Goal: Task Accomplishment & Management: Use online tool/utility

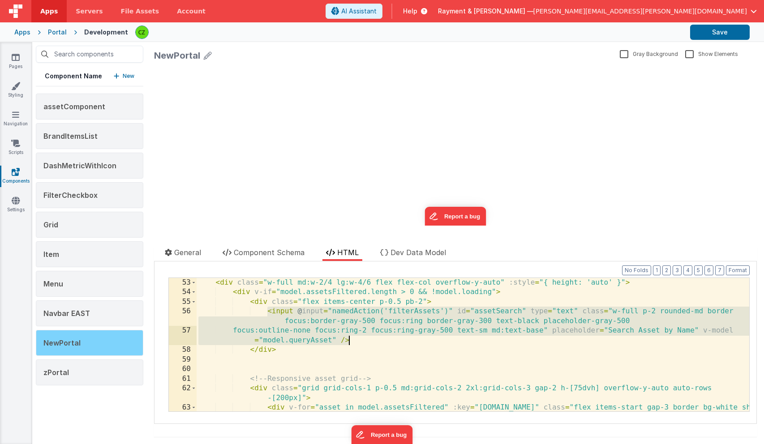
click at [54, 344] on span "NewPortal" at bounding box center [61, 343] width 37 height 9
click at [65, 341] on span "NewPortal" at bounding box center [61, 343] width 37 height 9
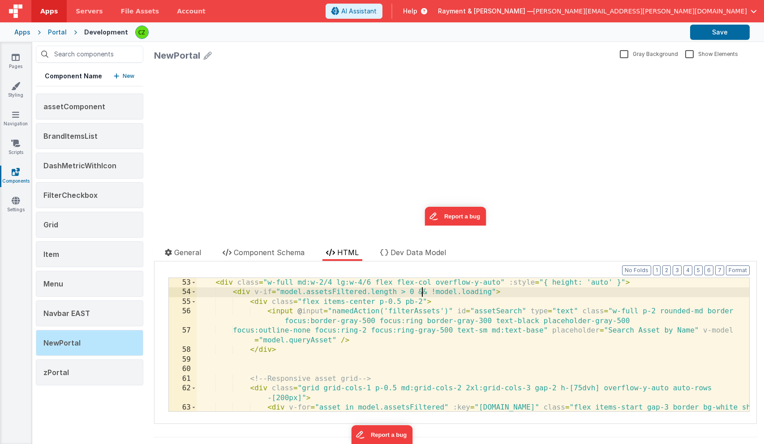
click at [423, 294] on div "< div class = "w-full md:w-2/4 lg:w-4/6 flex flex-col overflow-y-auto" :style =…" at bounding box center [473, 359] width 553 height 163
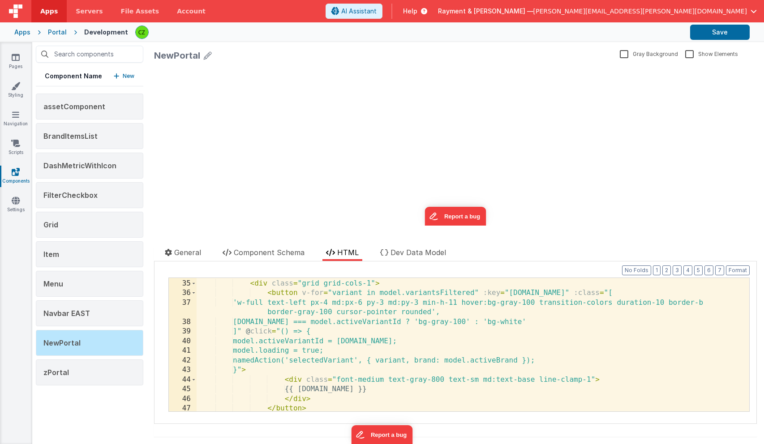
scroll to position [377, 0]
click at [18, 148] on link "Scripts" at bounding box center [16, 148] width 32 height 18
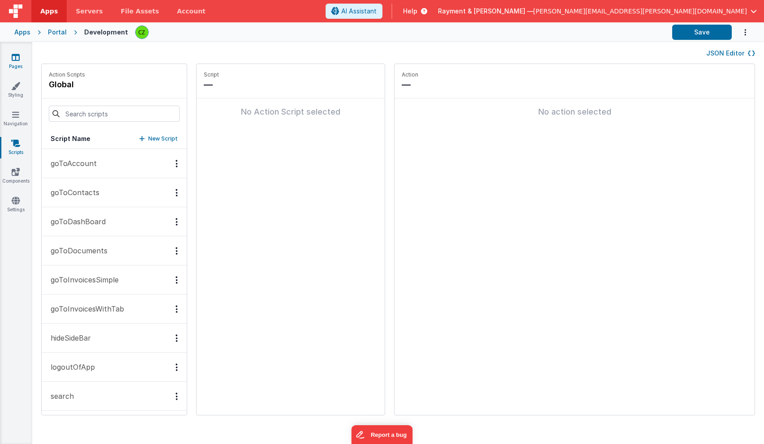
click at [17, 57] on icon at bounding box center [16, 57] width 8 height 9
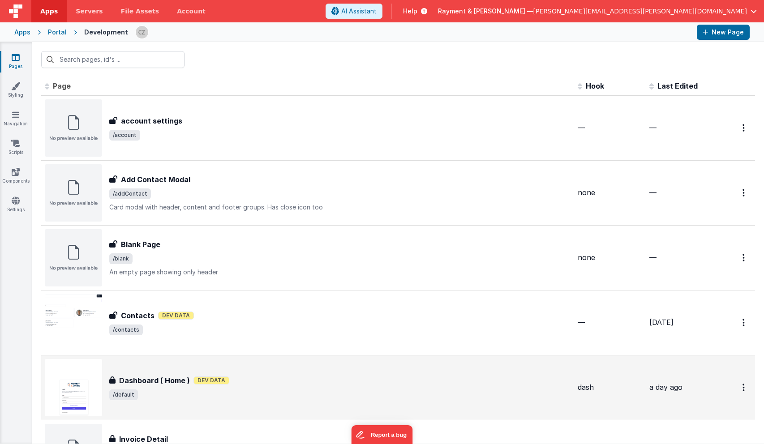
click at [282, 373] on div "Dashboard ( Home ) Dashboard ( Home ) Dev Data /default" at bounding box center [308, 387] width 526 height 57
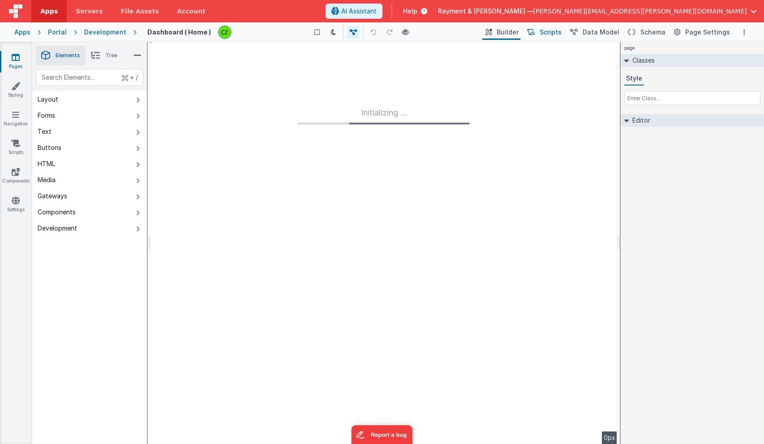
click at [561, 35] on span "Scripts" at bounding box center [551, 32] width 22 height 9
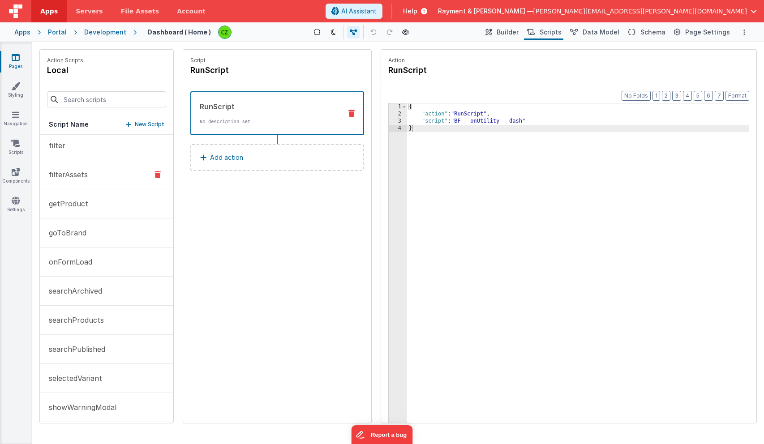
scroll to position [39, 0]
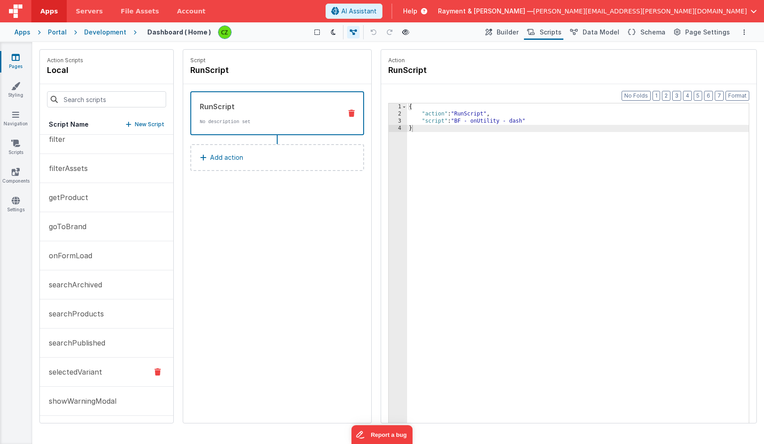
click at [90, 366] on button "selectedVariant" at bounding box center [106, 372] width 133 height 29
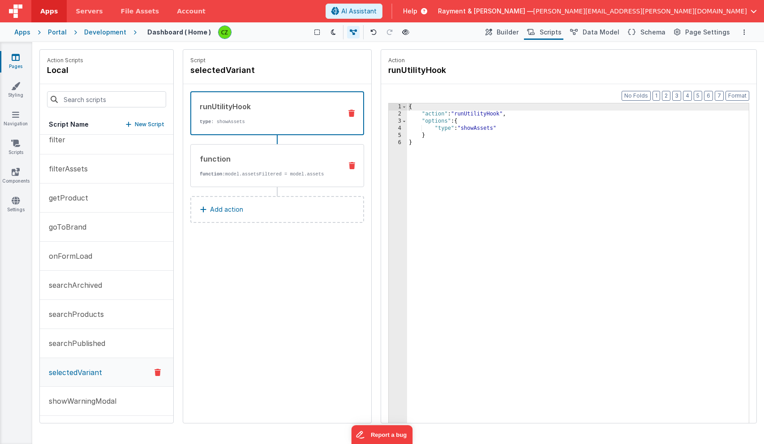
click at [251, 175] on p "function: model.assetsFiltered = model.assets" at bounding box center [267, 174] width 135 height 7
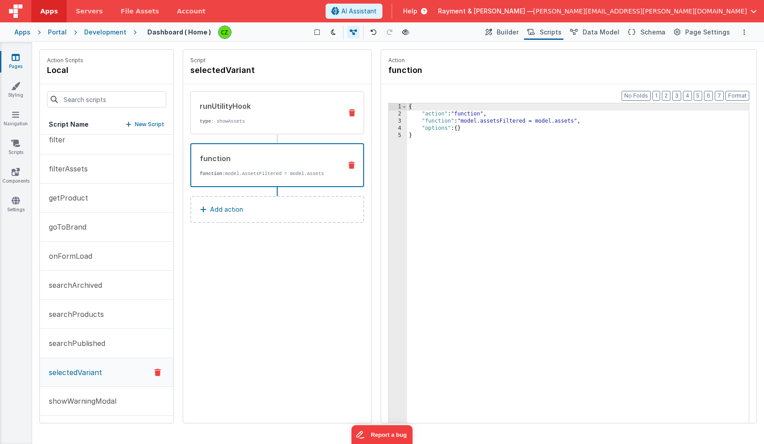
click at [270, 110] on div "runUtilityHook" at bounding box center [267, 106] width 135 height 11
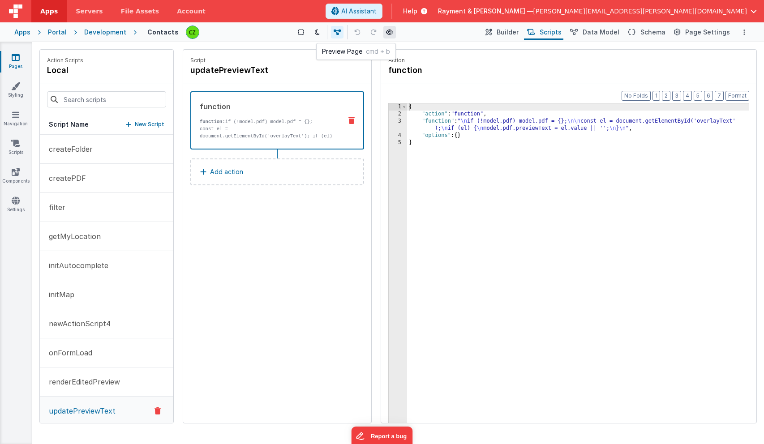
click at [392, 32] on icon at bounding box center [389, 32] width 7 height 6
